Goal: Task Accomplishment & Management: Manage account settings

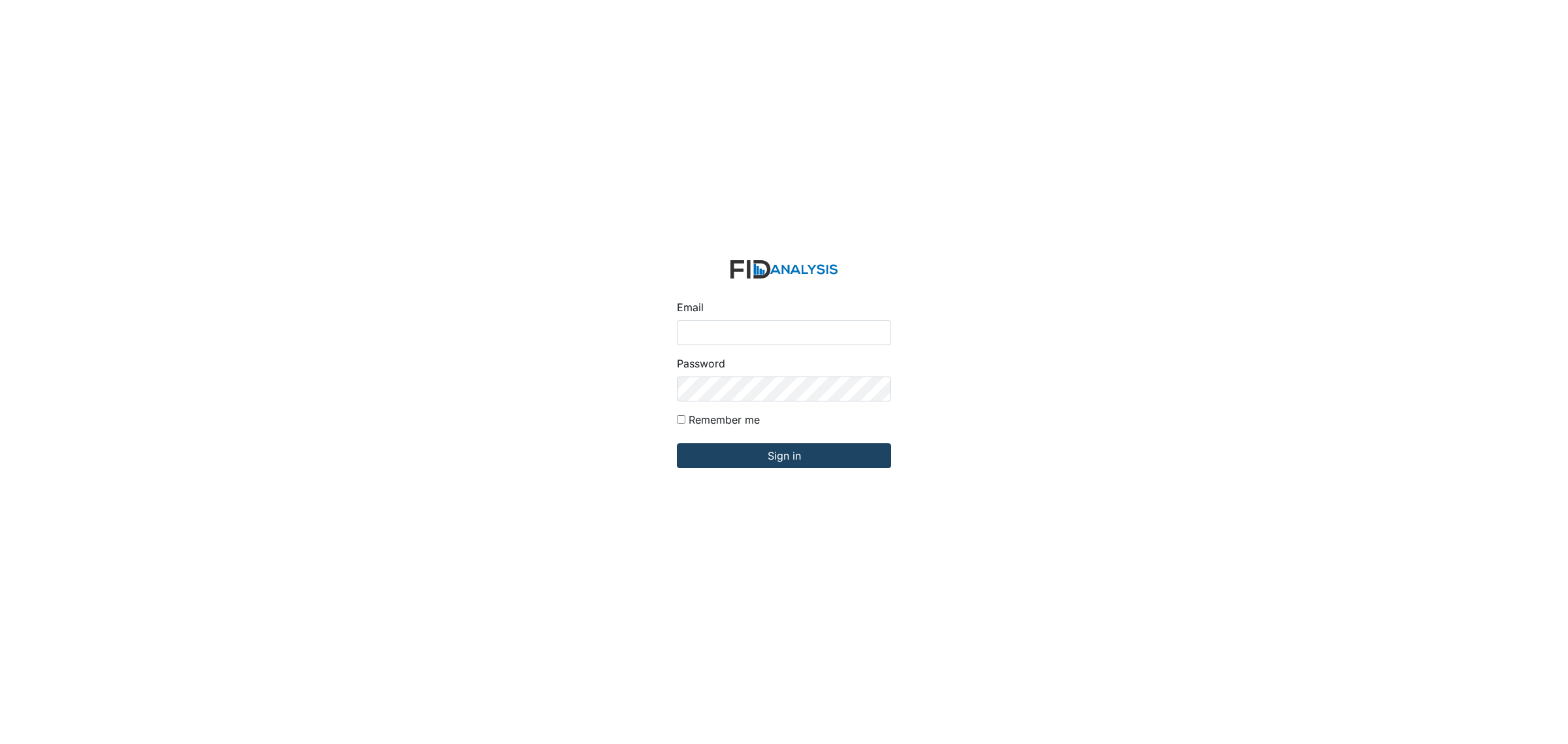
type input "[EMAIL_ADDRESS][DOMAIN_NAME]"
click at [750, 465] on input "Sign in" at bounding box center [784, 455] width 214 height 25
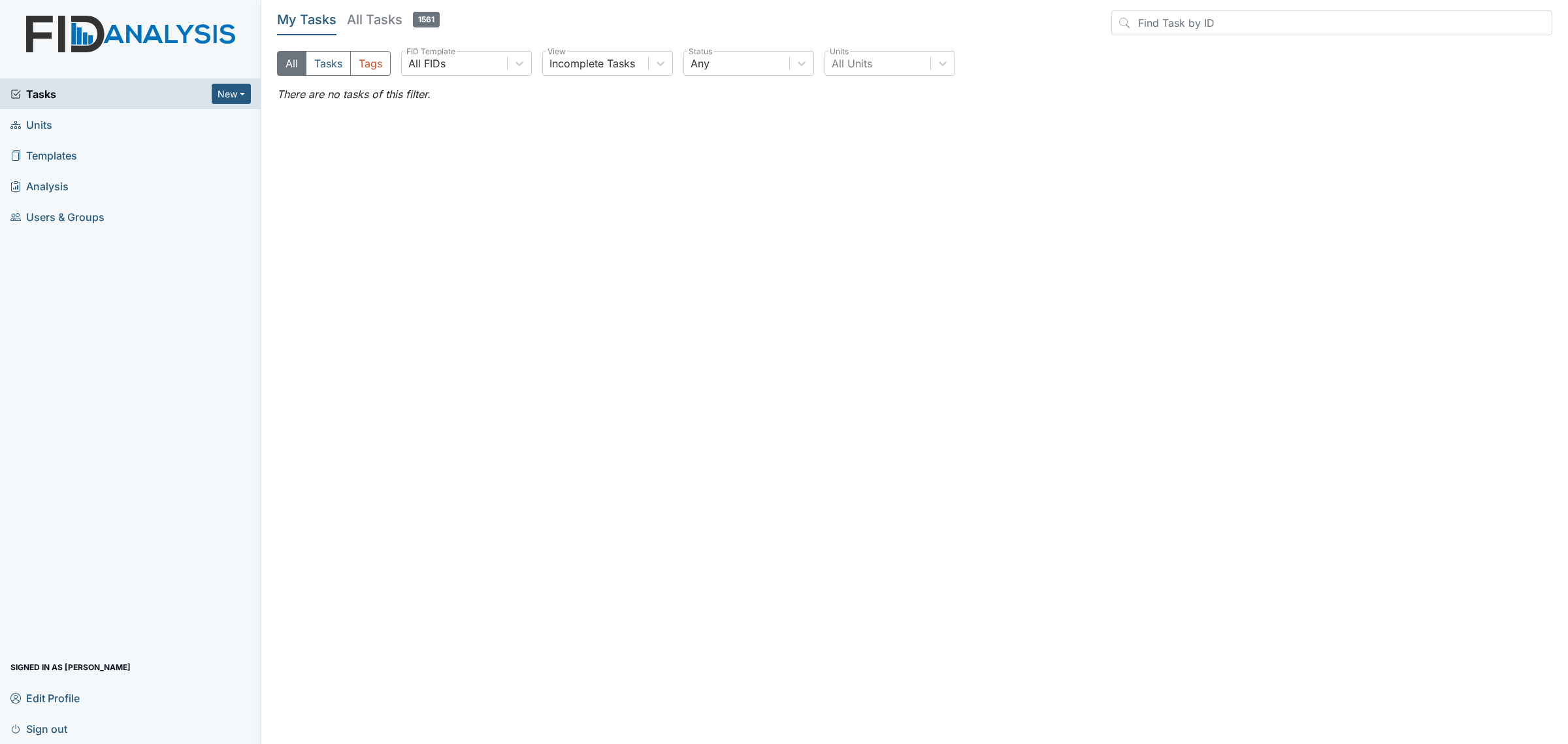
click at [372, 23] on h5 "All Tasks 1561" at bounding box center [393, 19] width 93 height 18
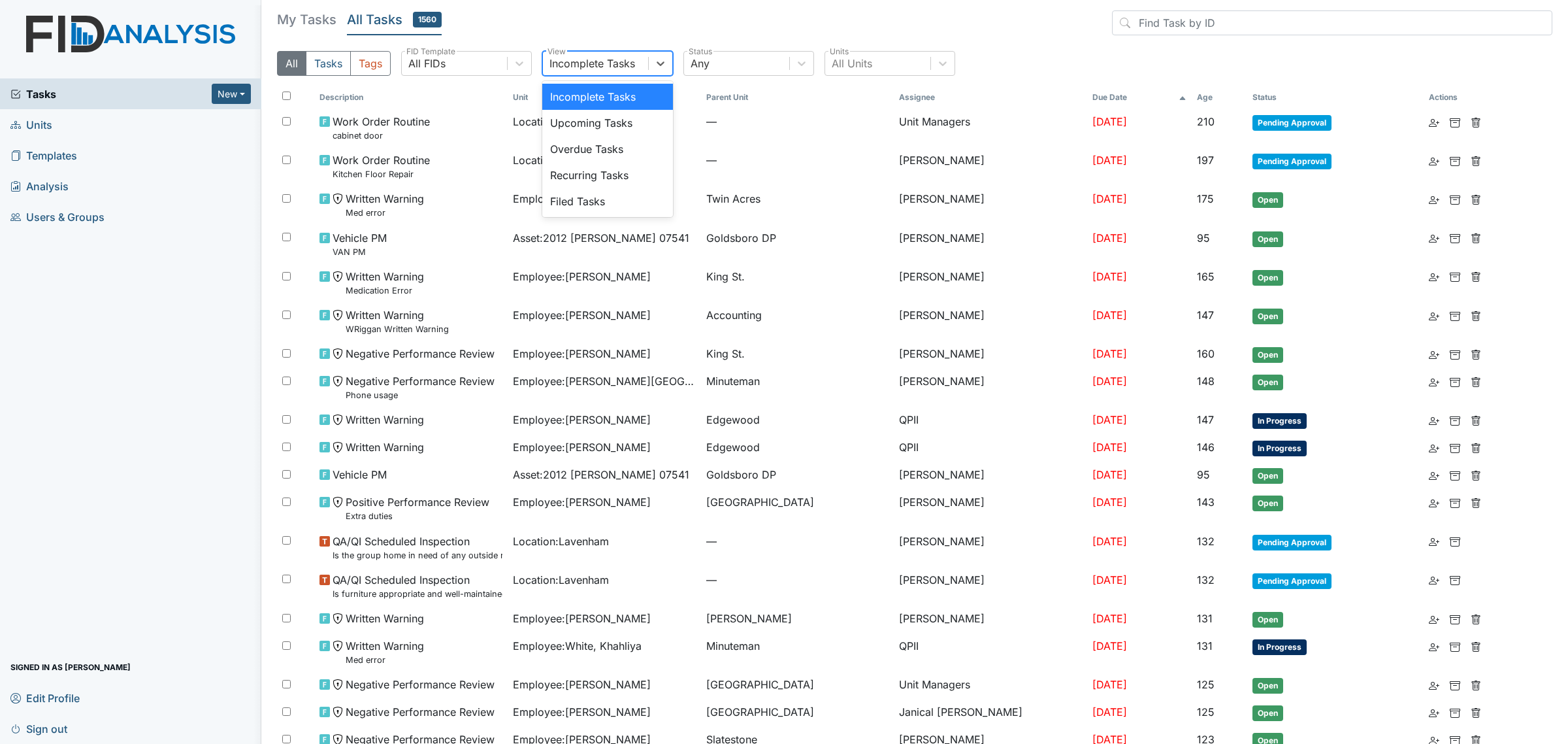
click at [634, 56] on div "Incomplete Tasks" at bounding box center [593, 63] width 86 height 15
click at [716, 59] on div "Any" at bounding box center [736, 63] width 105 height 24
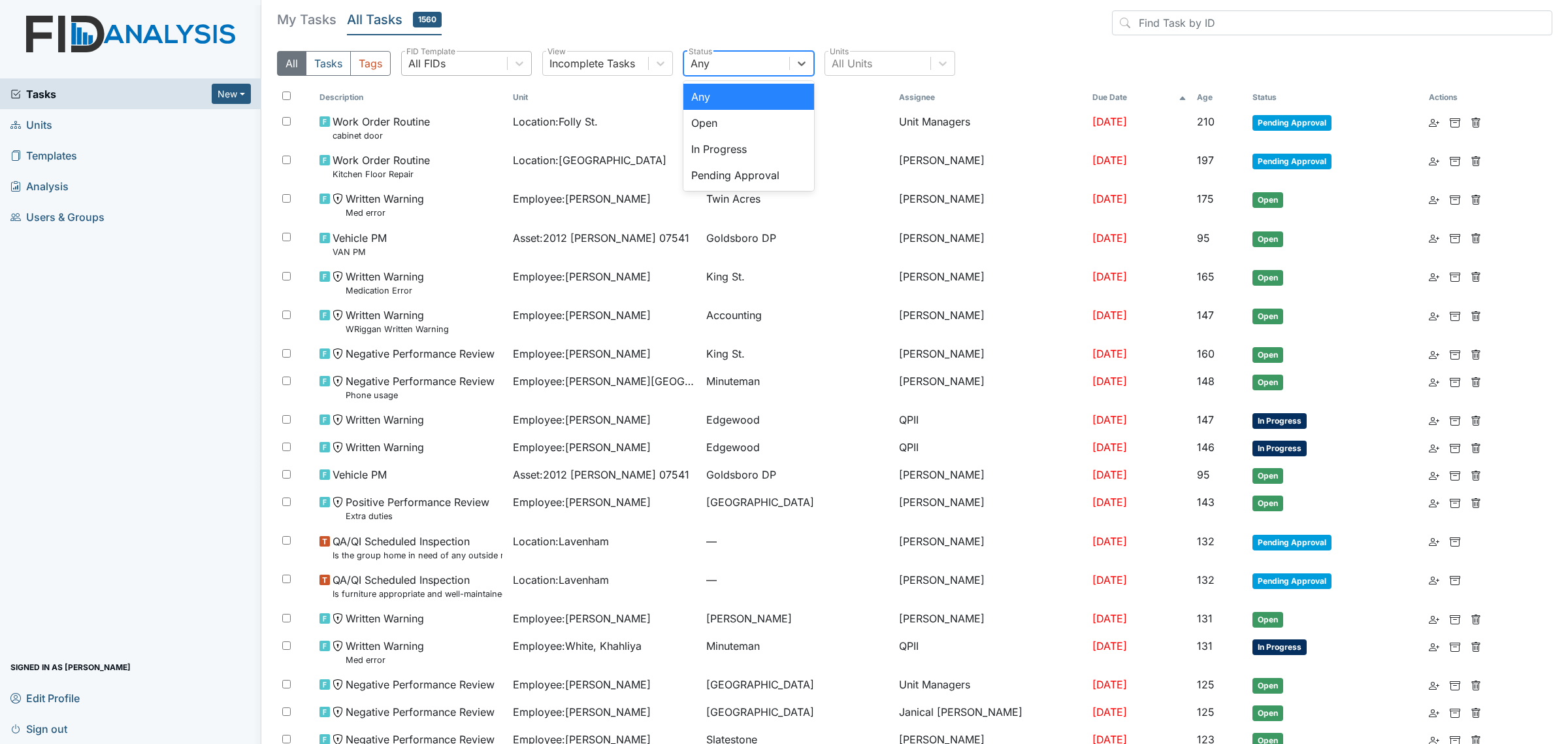
click at [495, 67] on div "All FIDs" at bounding box center [454, 63] width 105 height 24
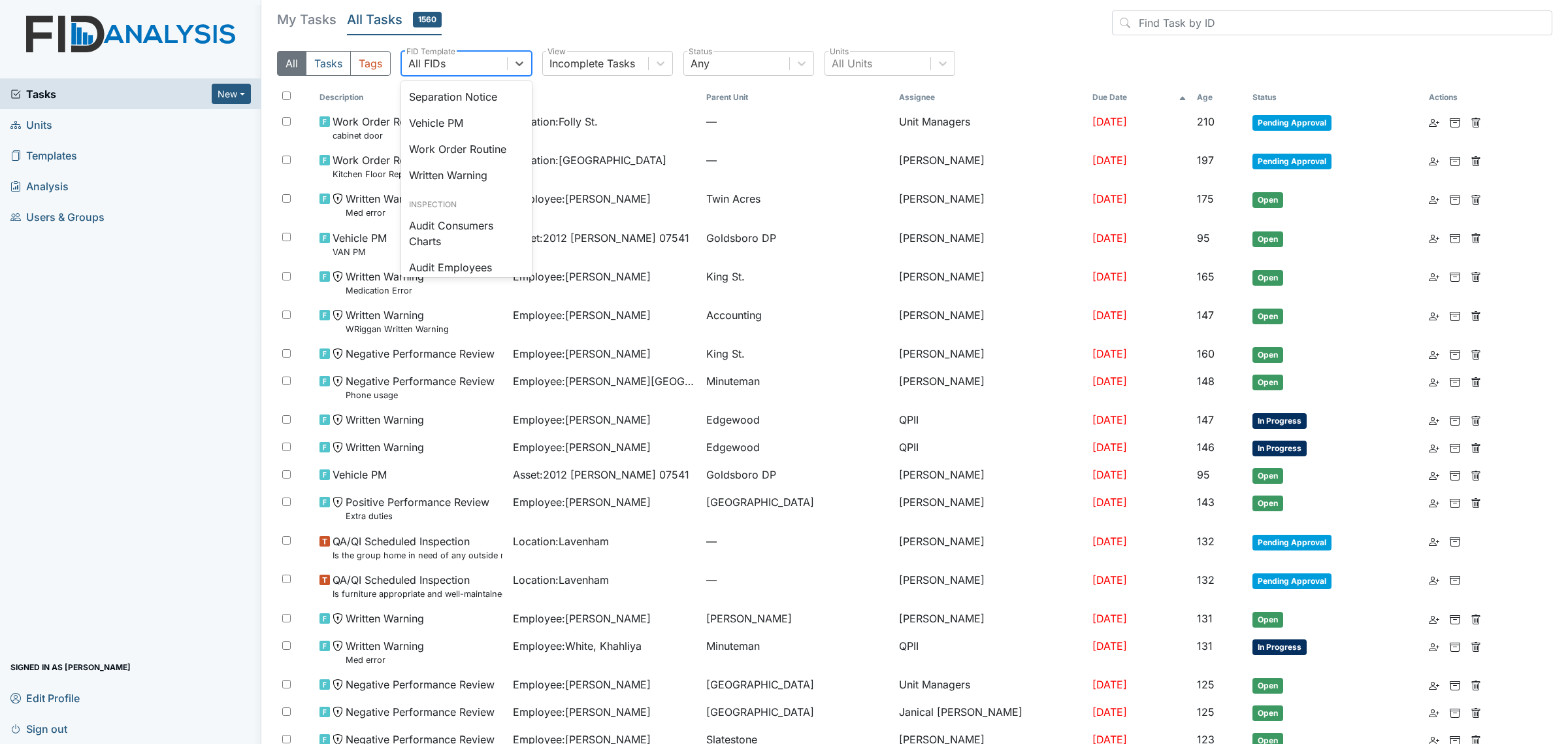
scroll to position [653, 0]
click at [475, 55] on div "Separation Notice" at bounding box center [467, 42] width 131 height 26
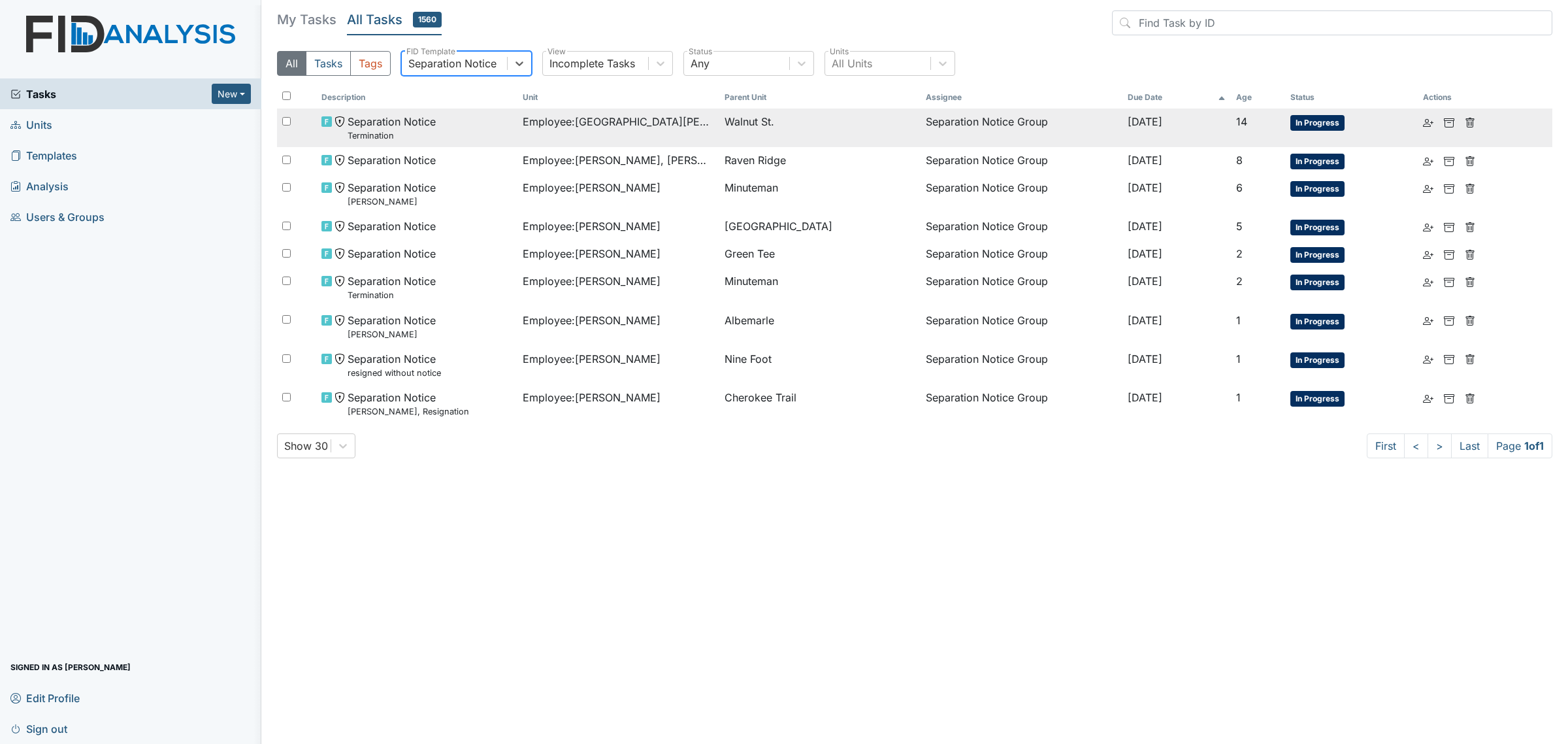
click at [597, 122] on span "Employee : Bradford, Shalisha" at bounding box center [619, 121] width 191 height 15
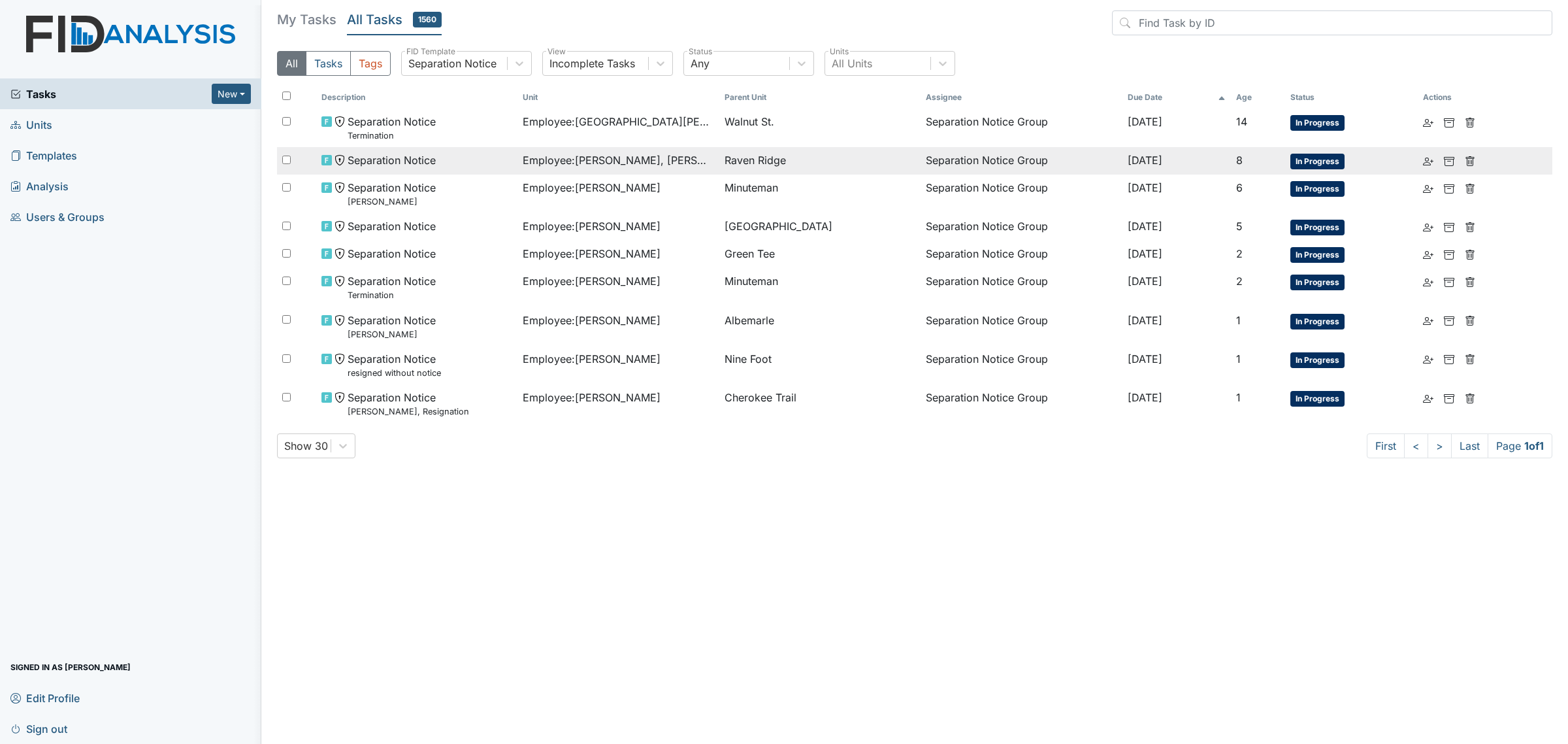
click at [768, 167] on span "Raven Ridge" at bounding box center [755, 160] width 61 height 15
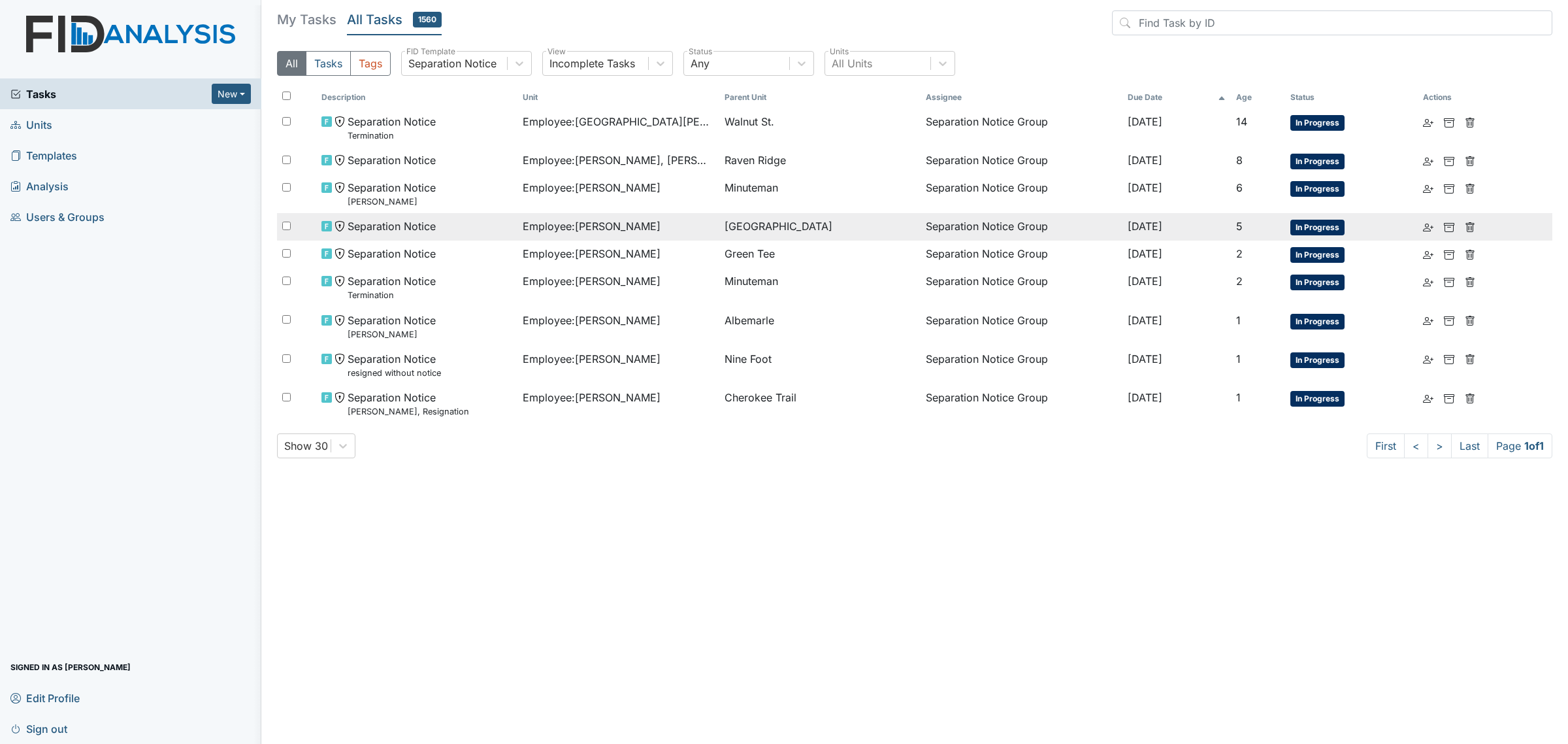
click at [599, 221] on span "Employee : Gatlin, Catrina" at bounding box center [592, 226] width 138 height 15
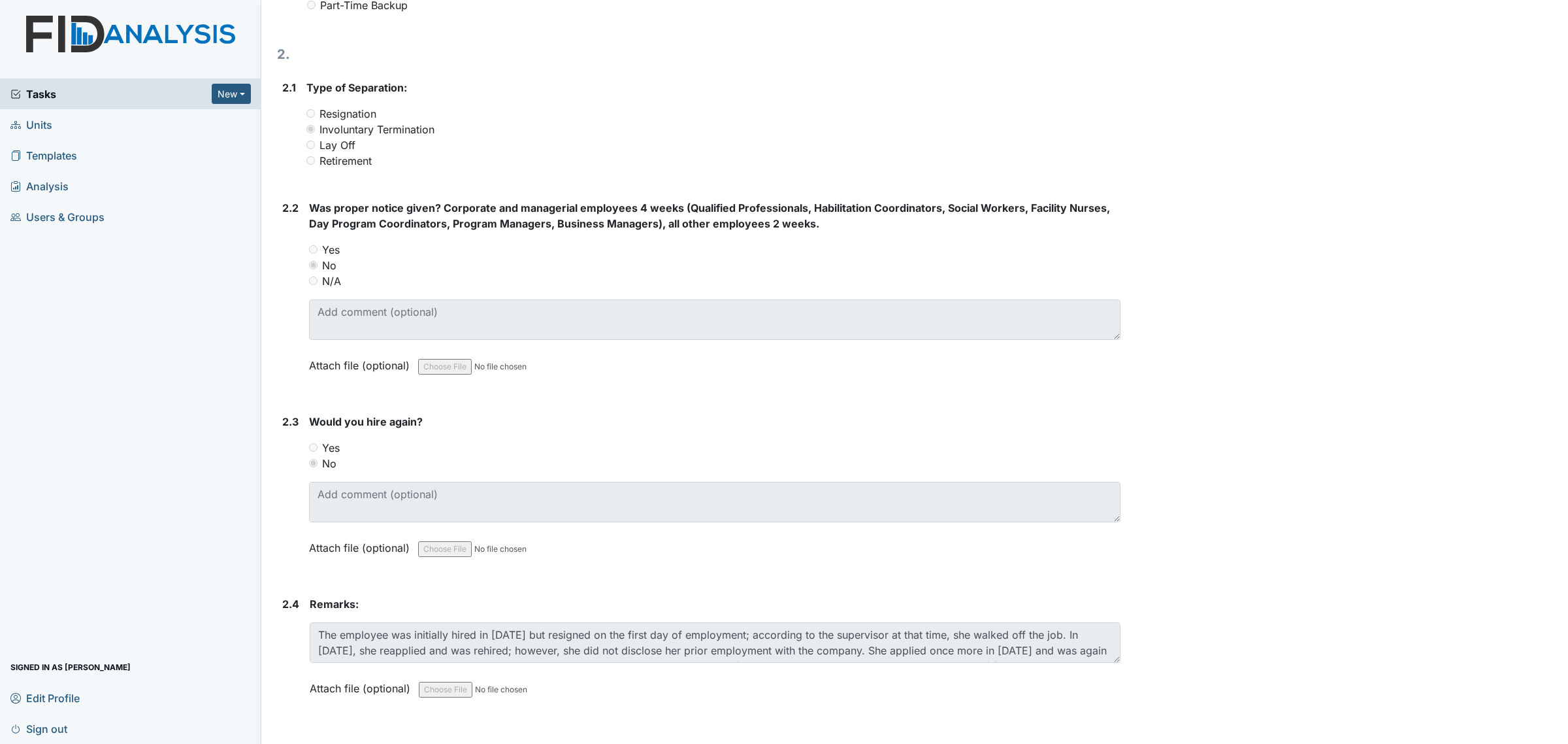
scroll to position [15, 0]
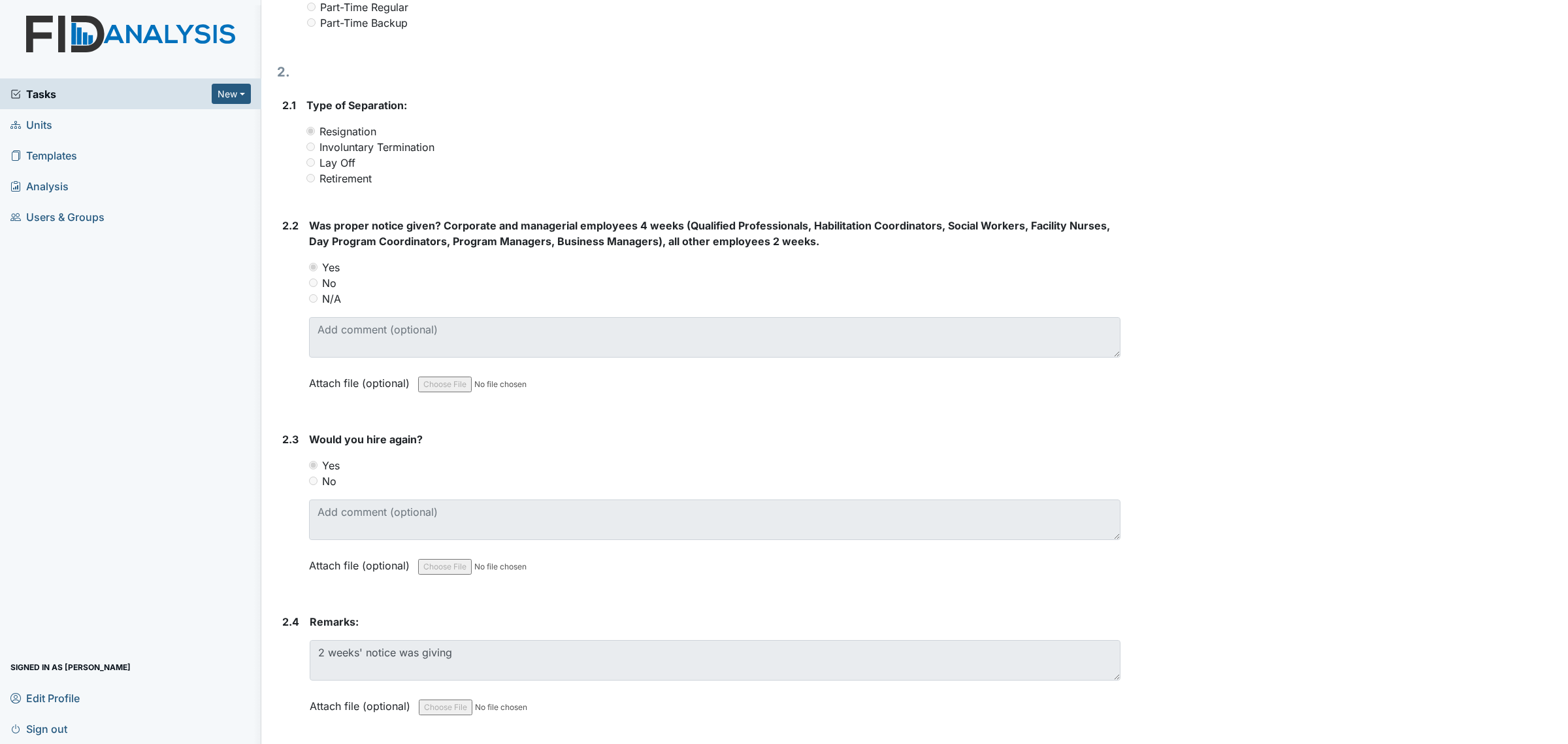
scroll to position [740, 0]
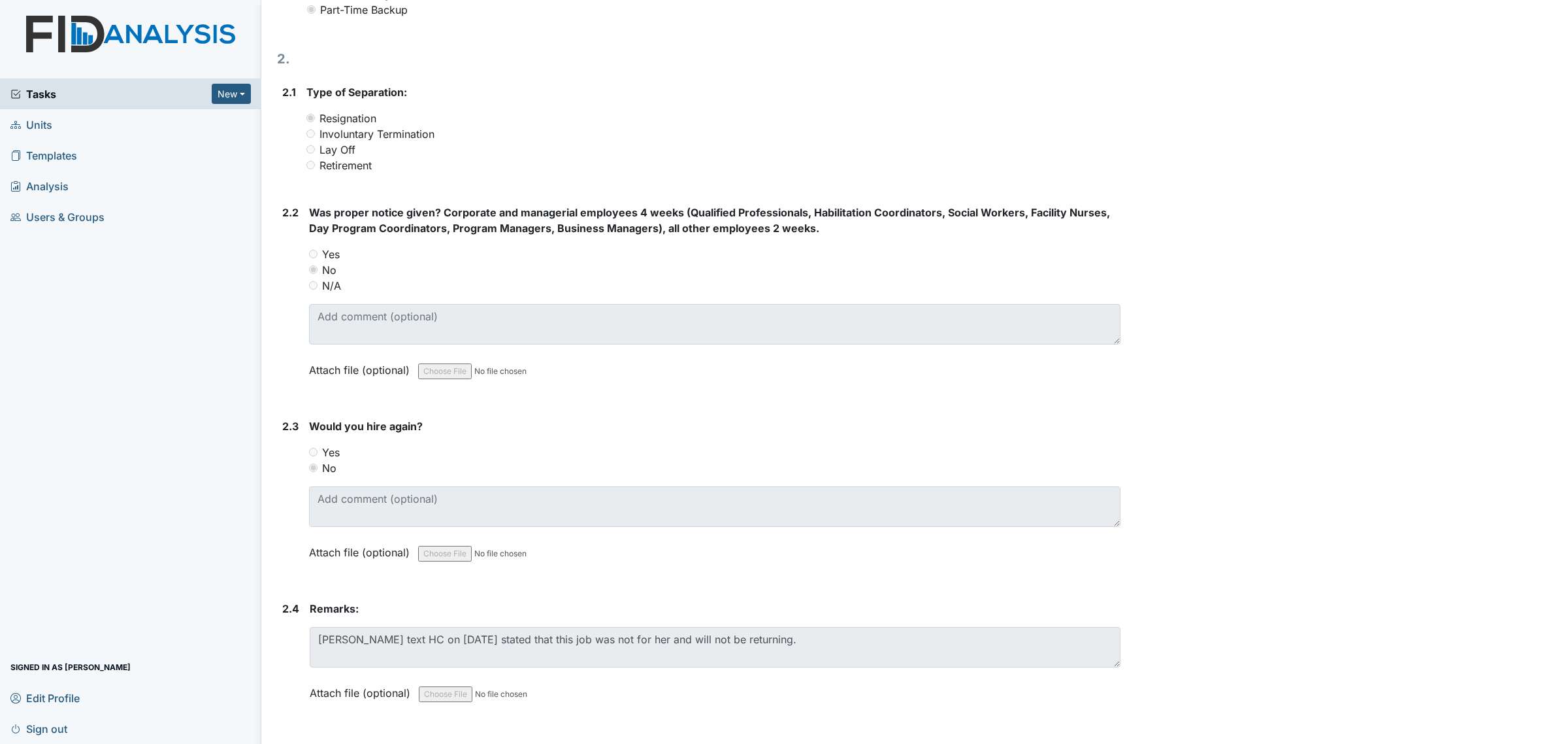
scroll to position [740, 0]
